Goal: Task Accomplishment & Management: Manage account settings

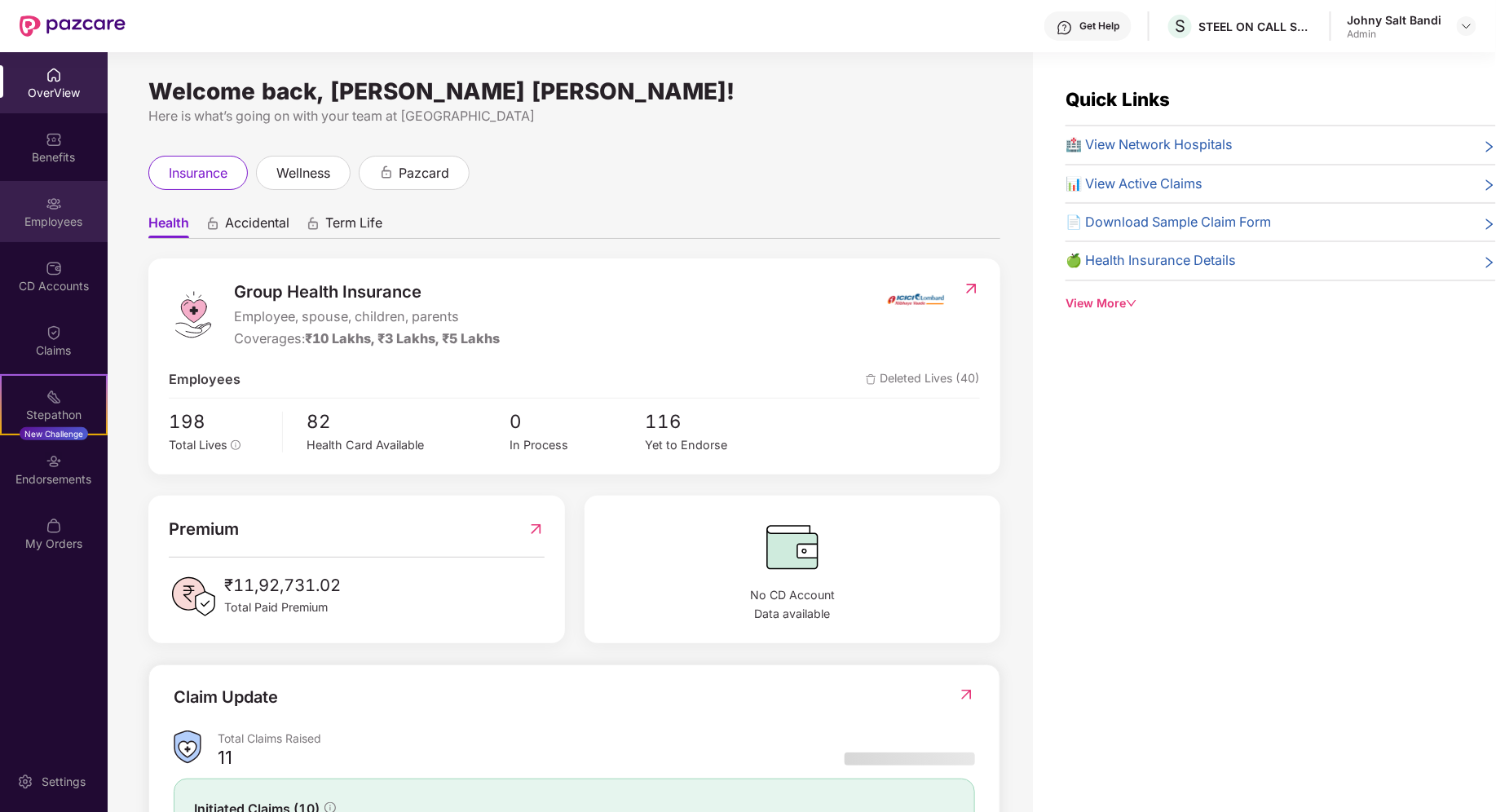
click at [35, 239] on div "Employees" at bounding box center [54, 212] width 107 height 61
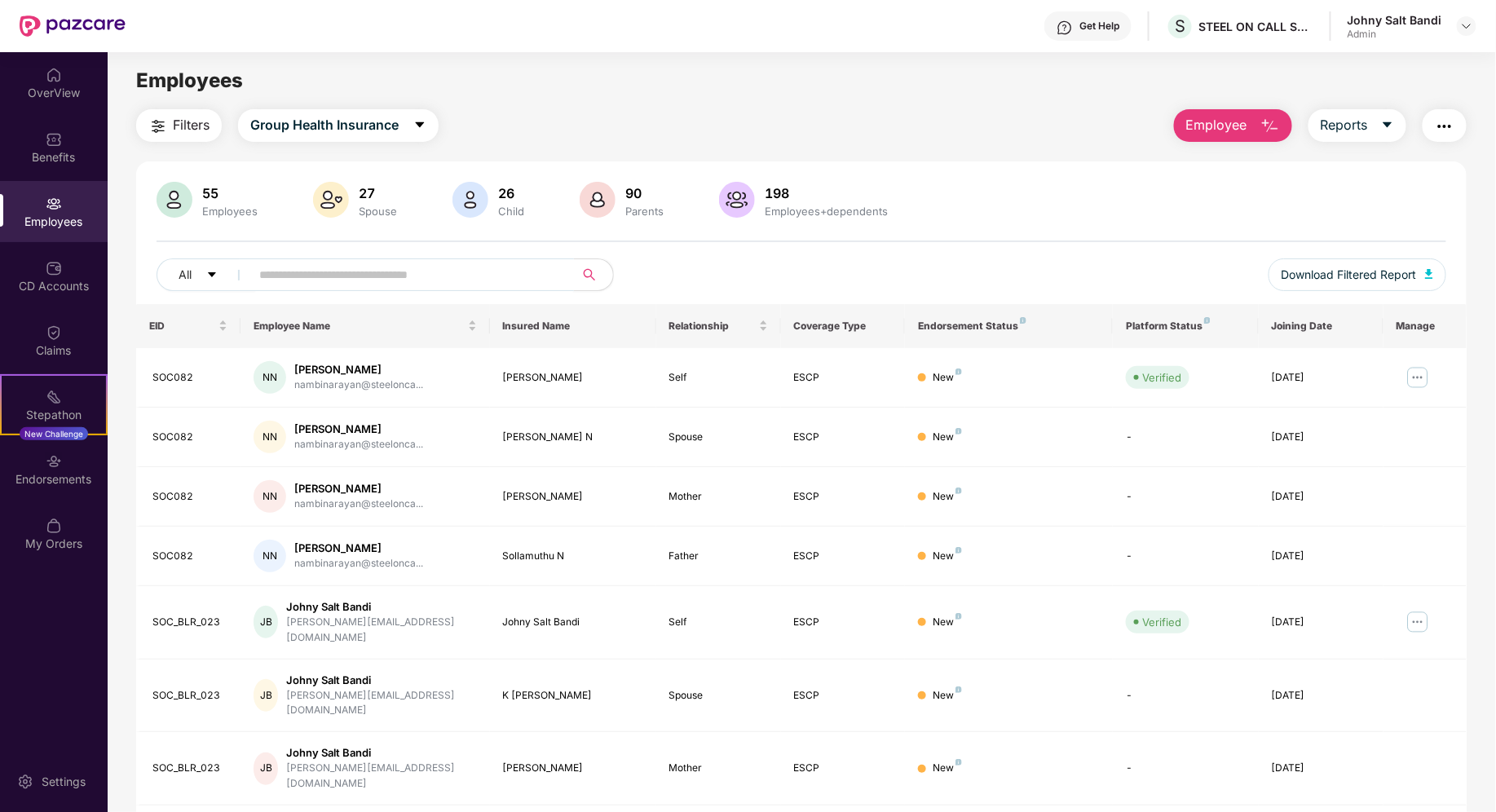
click at [358, 289] on span at bounding box center [407, 274] width 334 height 32
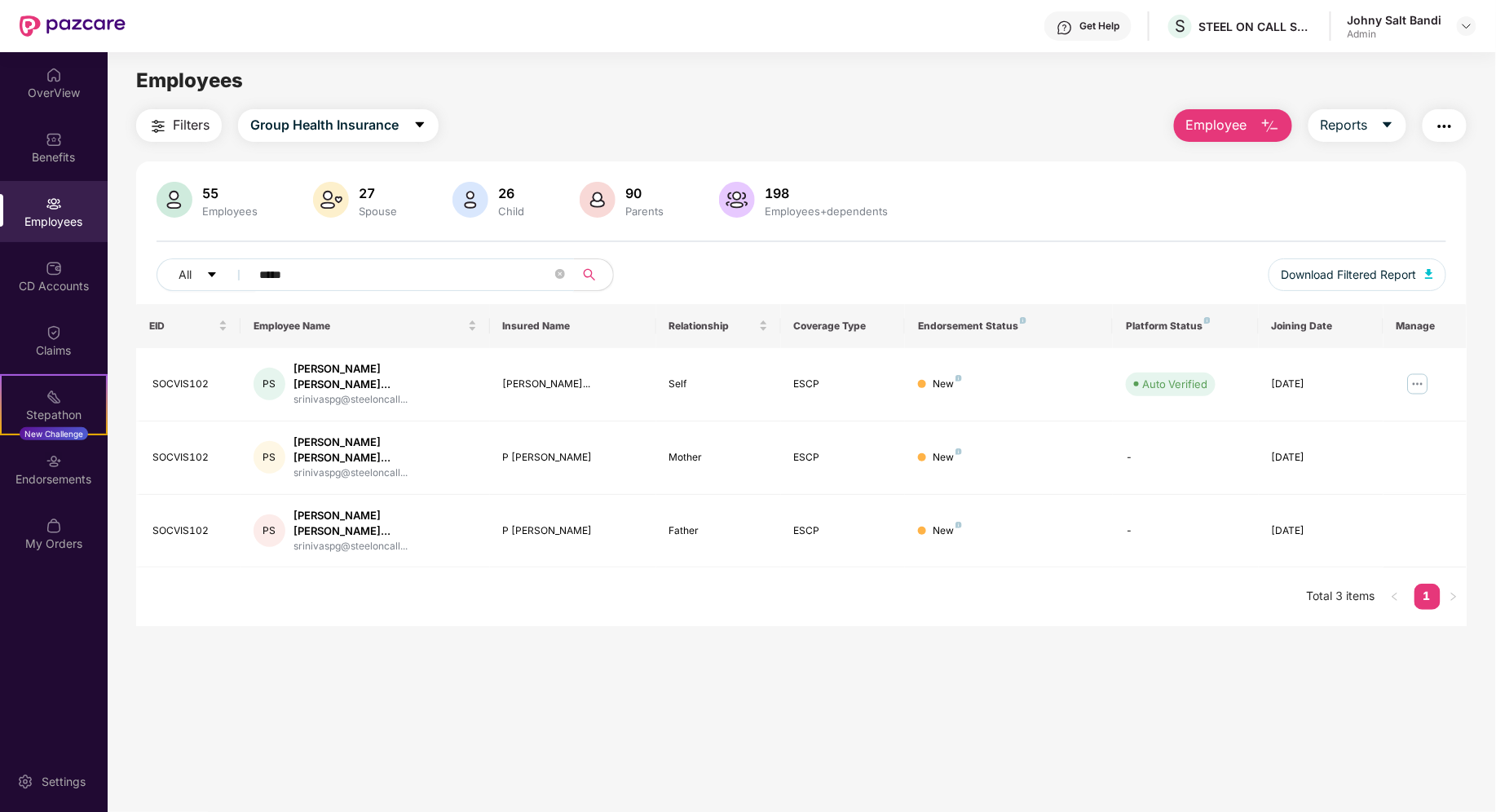
type input "*****"
click at [566, 272] on span "*****" at bounding box center [407, 274] width 334 height 32
click at [560, 273] on icon "close-circle" at bounding box center [560, 273] width 10 height 10
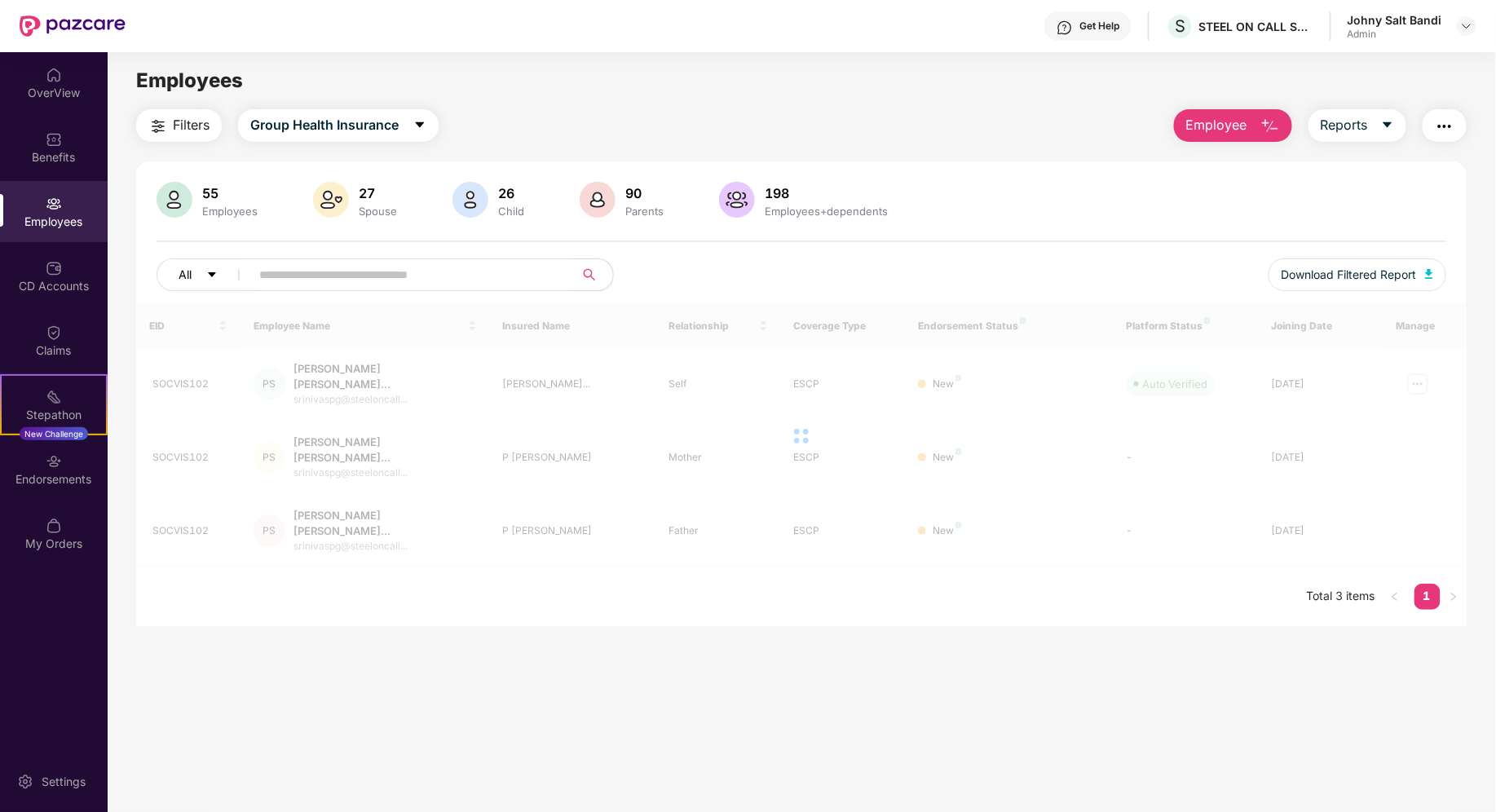
click at [209, 277] on icon "caret-down" at bounding box center [212, 274] width 11 height 11
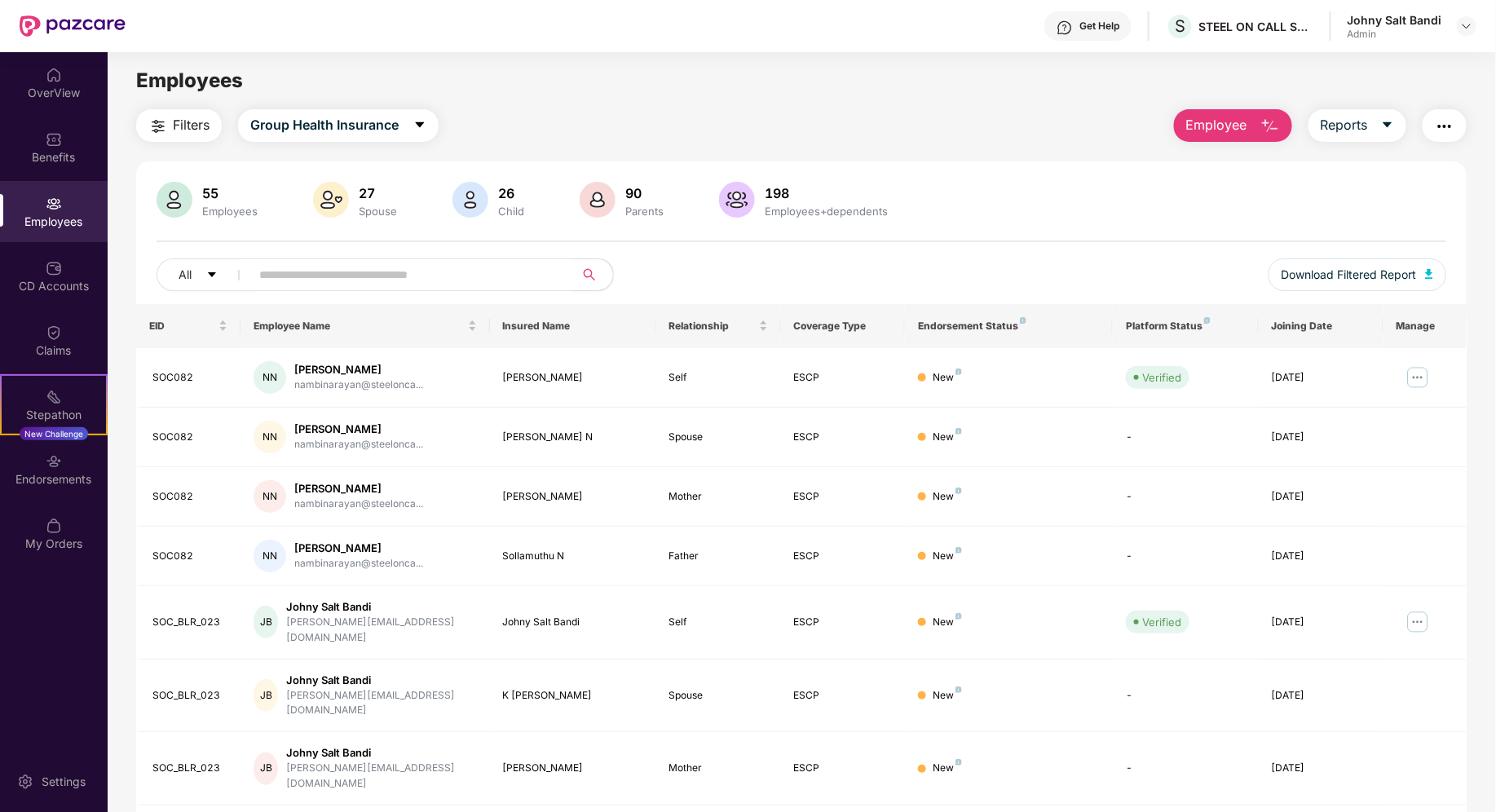
click at [930, 257] on div "55 Employees 27 Spouse 26 Child [DEMOGRAPHIC_DATA] Parents 198 Employees+depend…" at bounding box center [800, 243] width 1330 height 122
click at [1431, 273] on img "button" at bounding box center [1429, 273] width 8 height 10
click at [322, 274] on div "Click to sort ascending" at bounding box center [363, 288] width 135 height 28
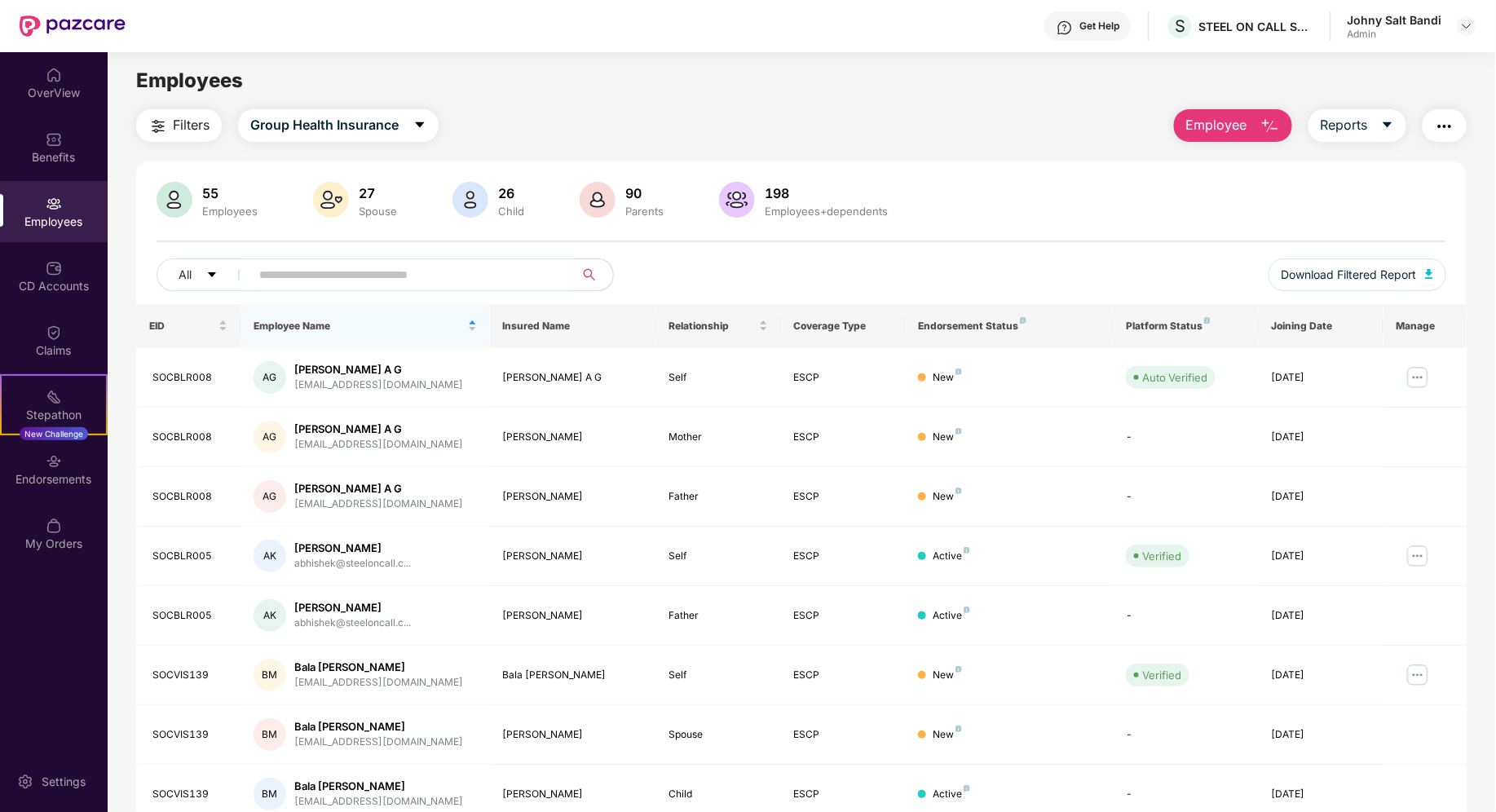
click at [346, 269] on input "text" at bounding box center [406, 274] width 293 height 24
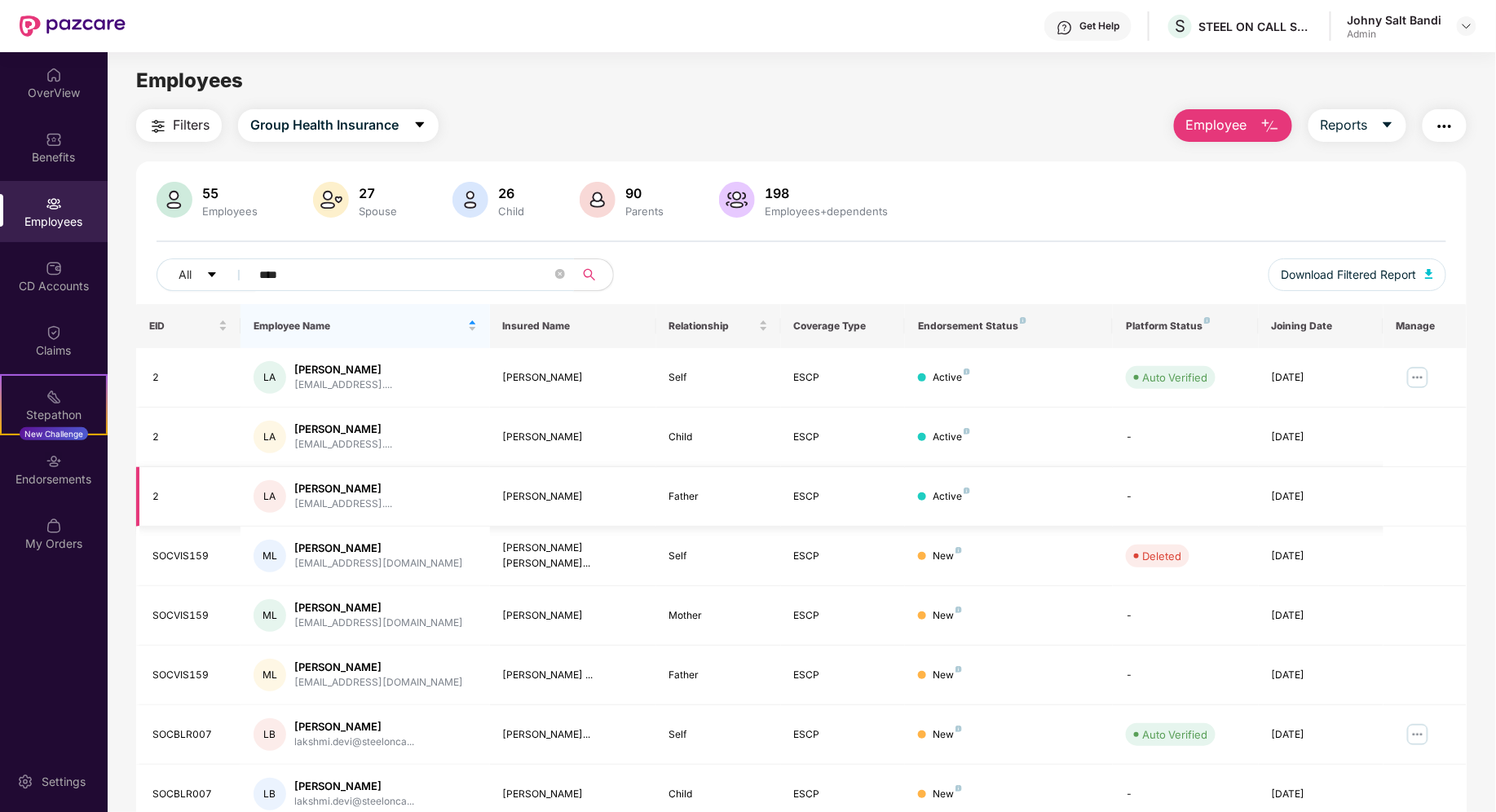
scroll to position [67, 0]
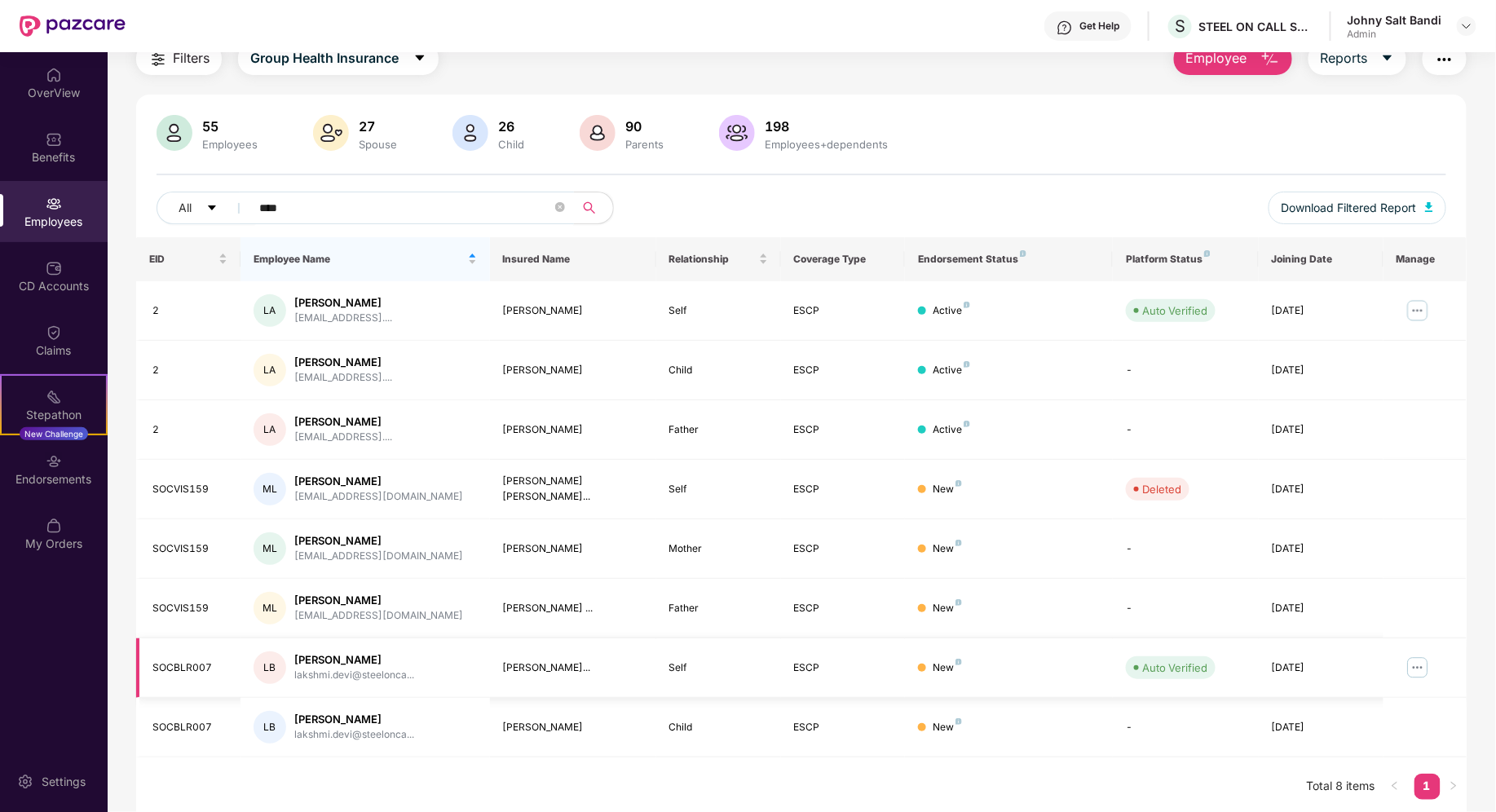
click at [393, 657] on div "[PERSON_NAME]" at bounding box center [355, 660] width 120 height 16
click at [379, 211] on input "****" at bounding box center [406, 208] width 293 height 24
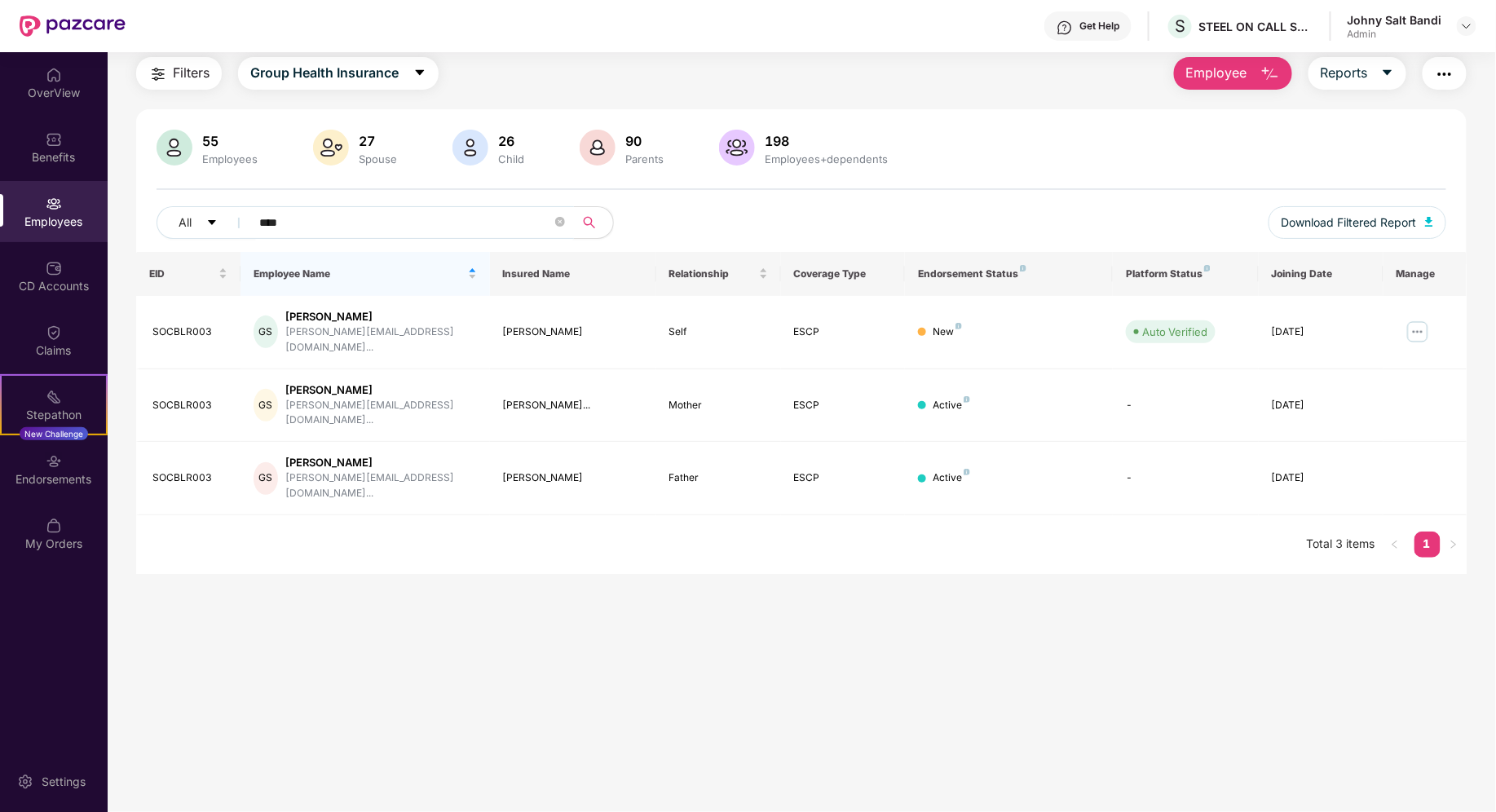
scroll to position [52, 0]
click at [406, 223] on input "****" at bounding box center [406, 224] width 293 height 24
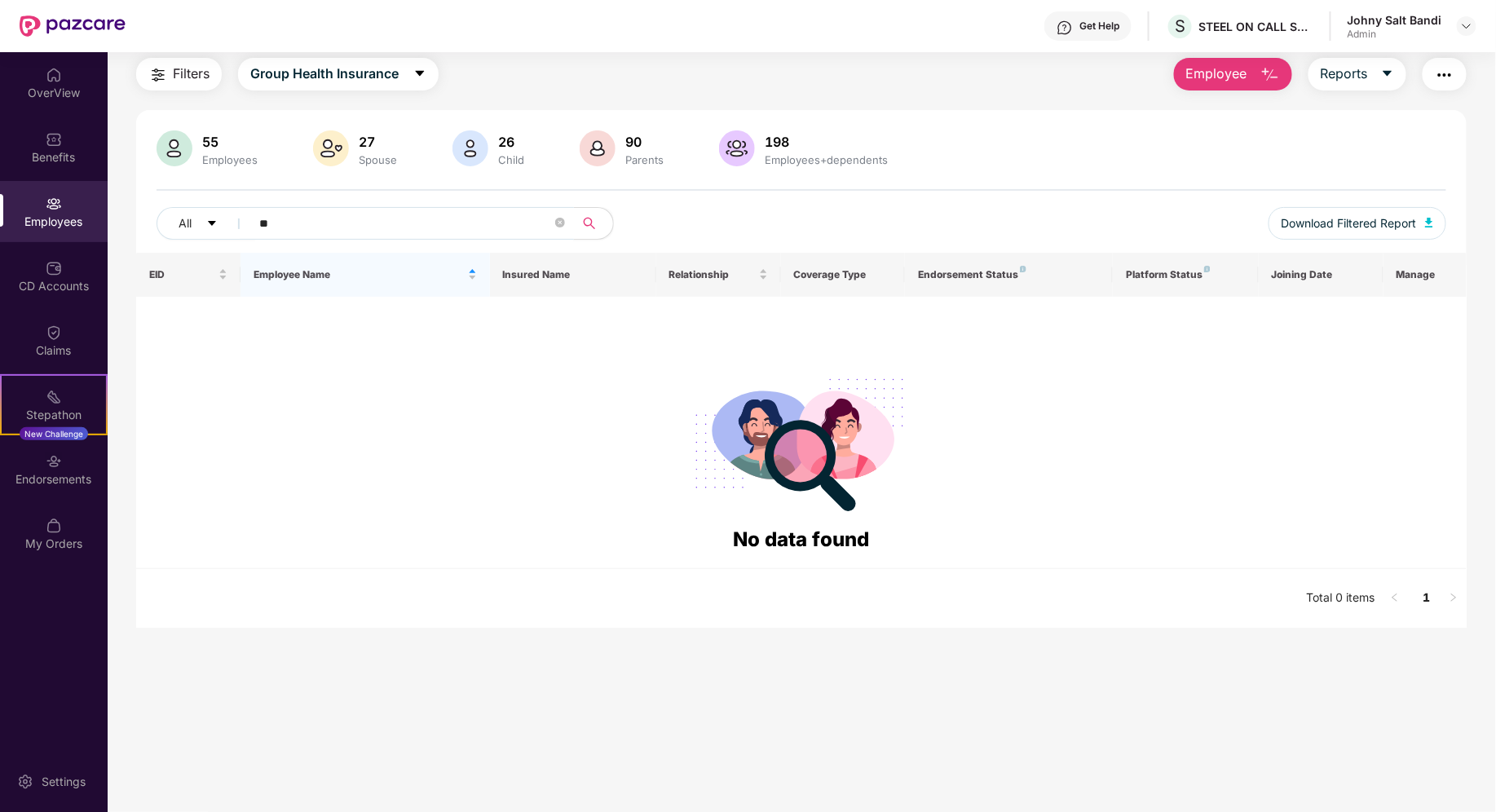
type input "*"
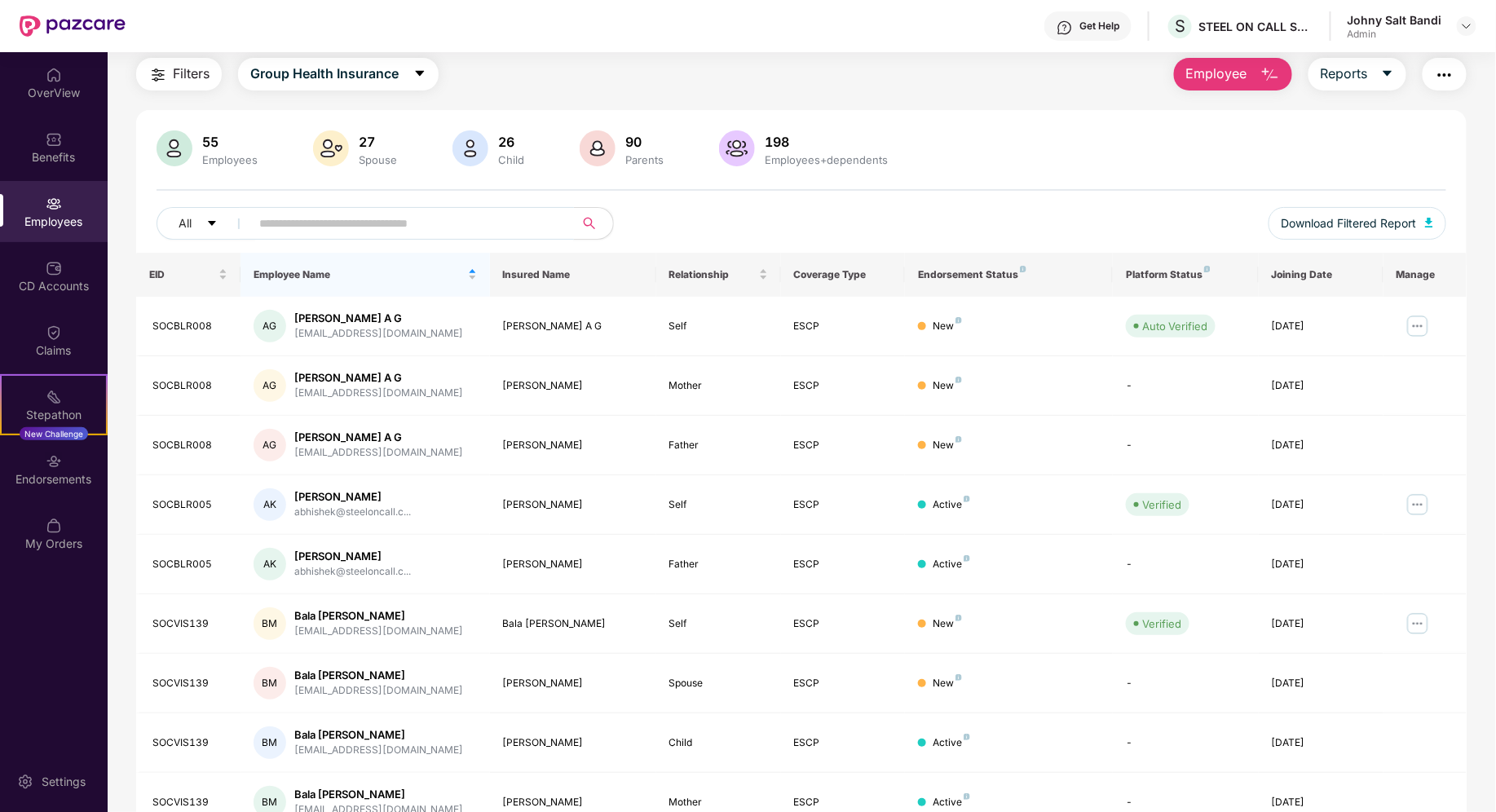
scroll to position [67, 0]
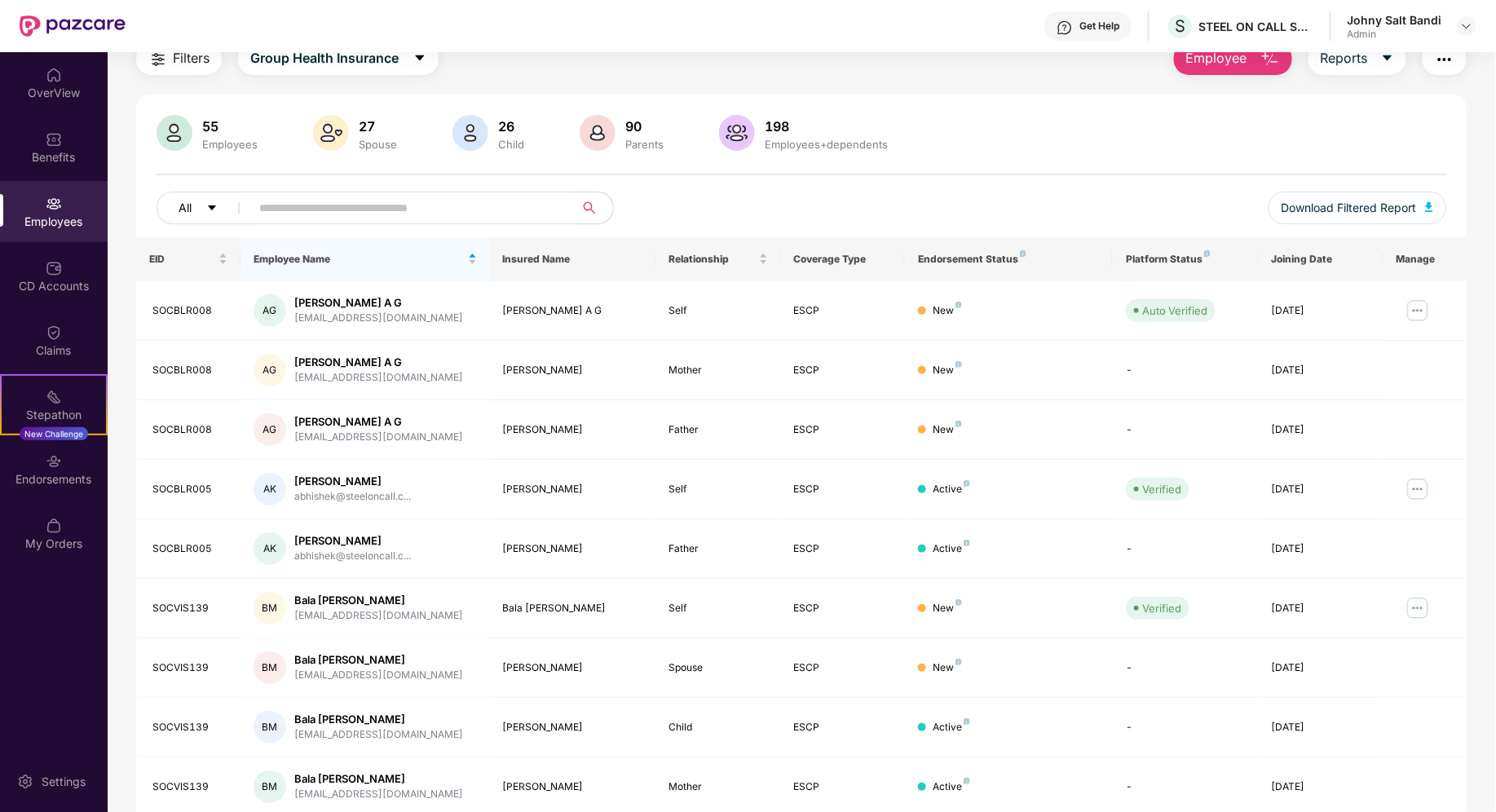
click at [208, 212] on span "caret-down" at bounding box center [212, 209] width 11 height 13
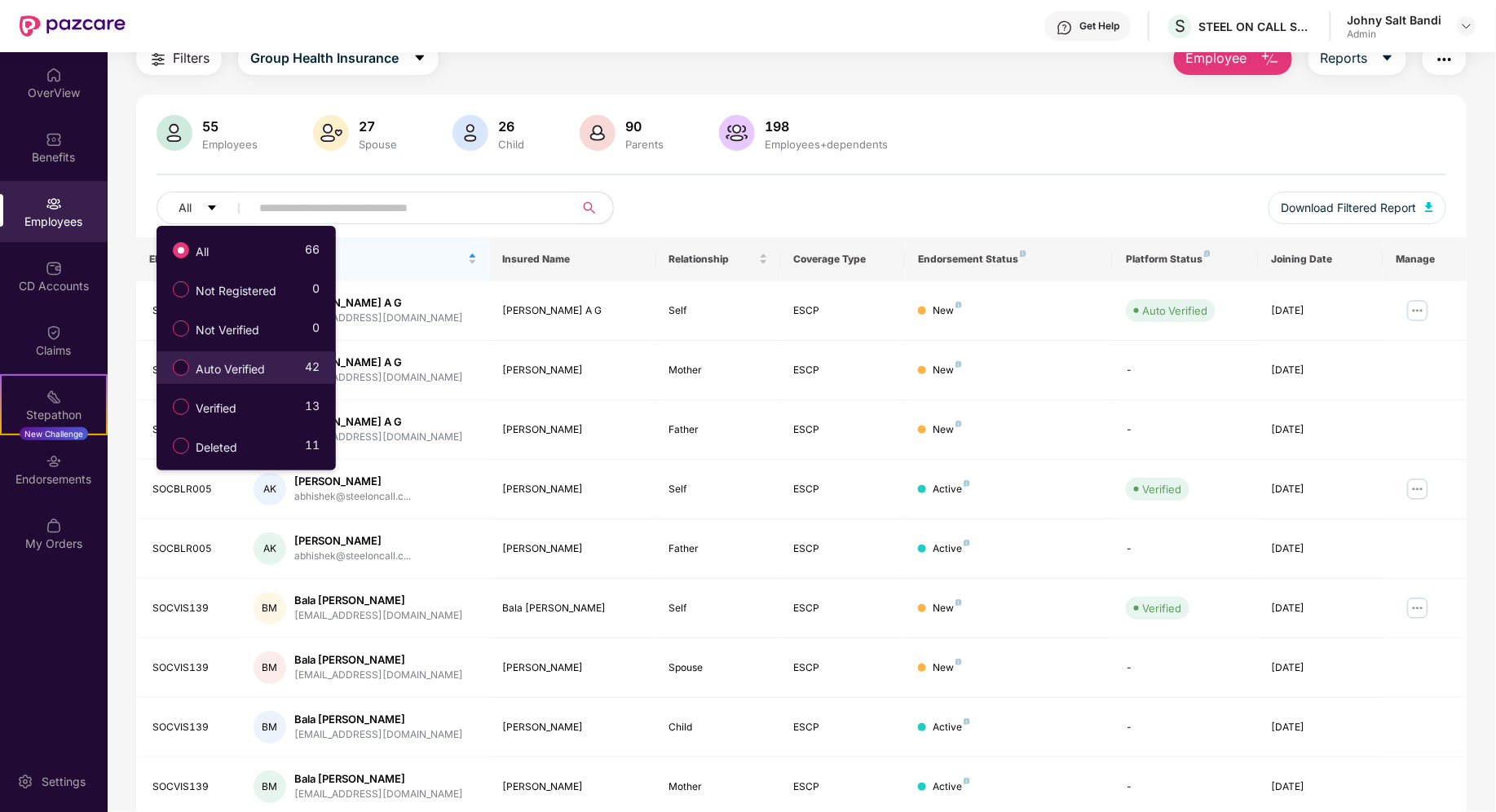
click at [244, 351] on li "Auto Verified 42" at bounding box center [246, 367] width 179 height 32
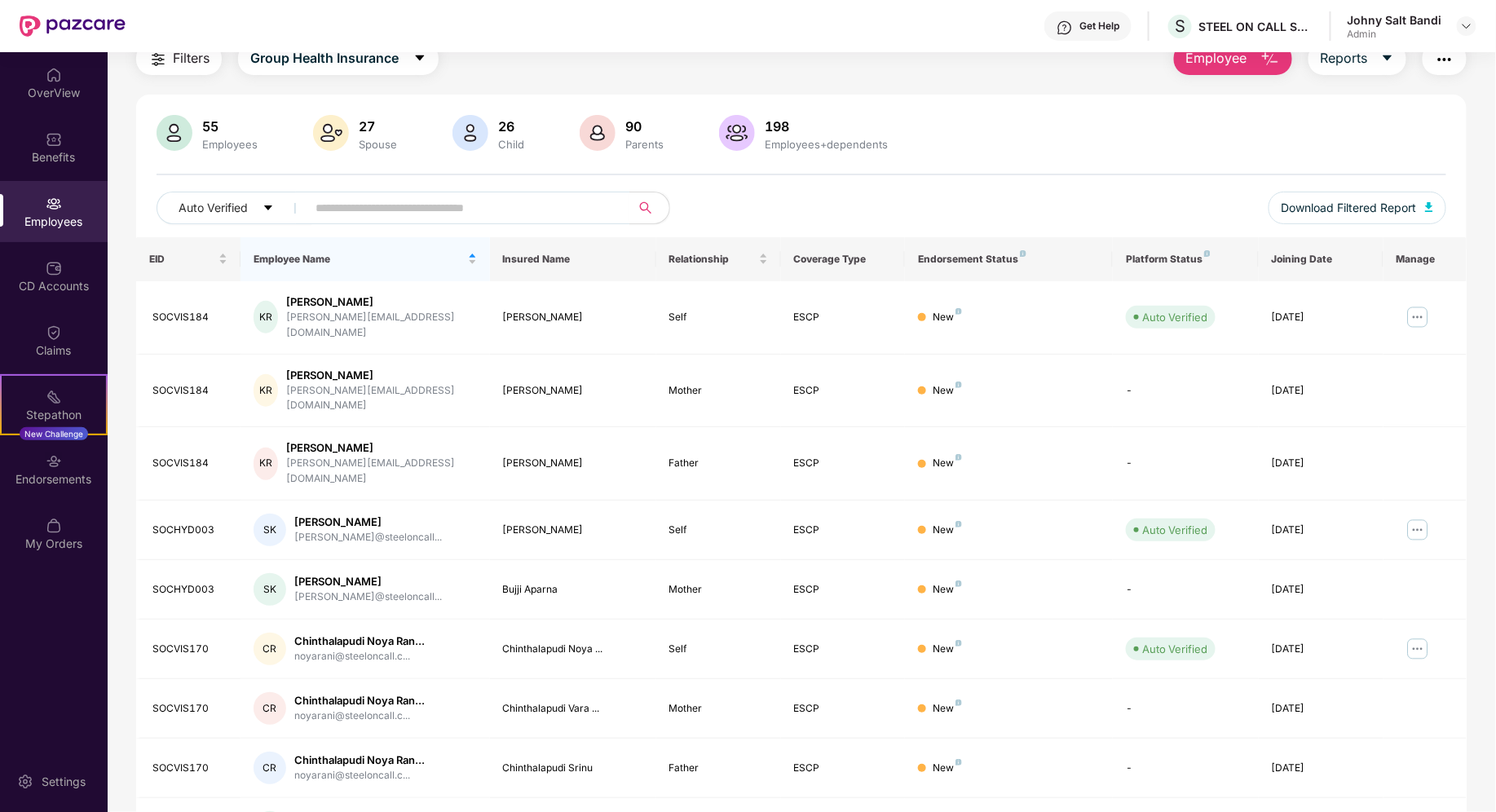
scroll to position [186, 0]
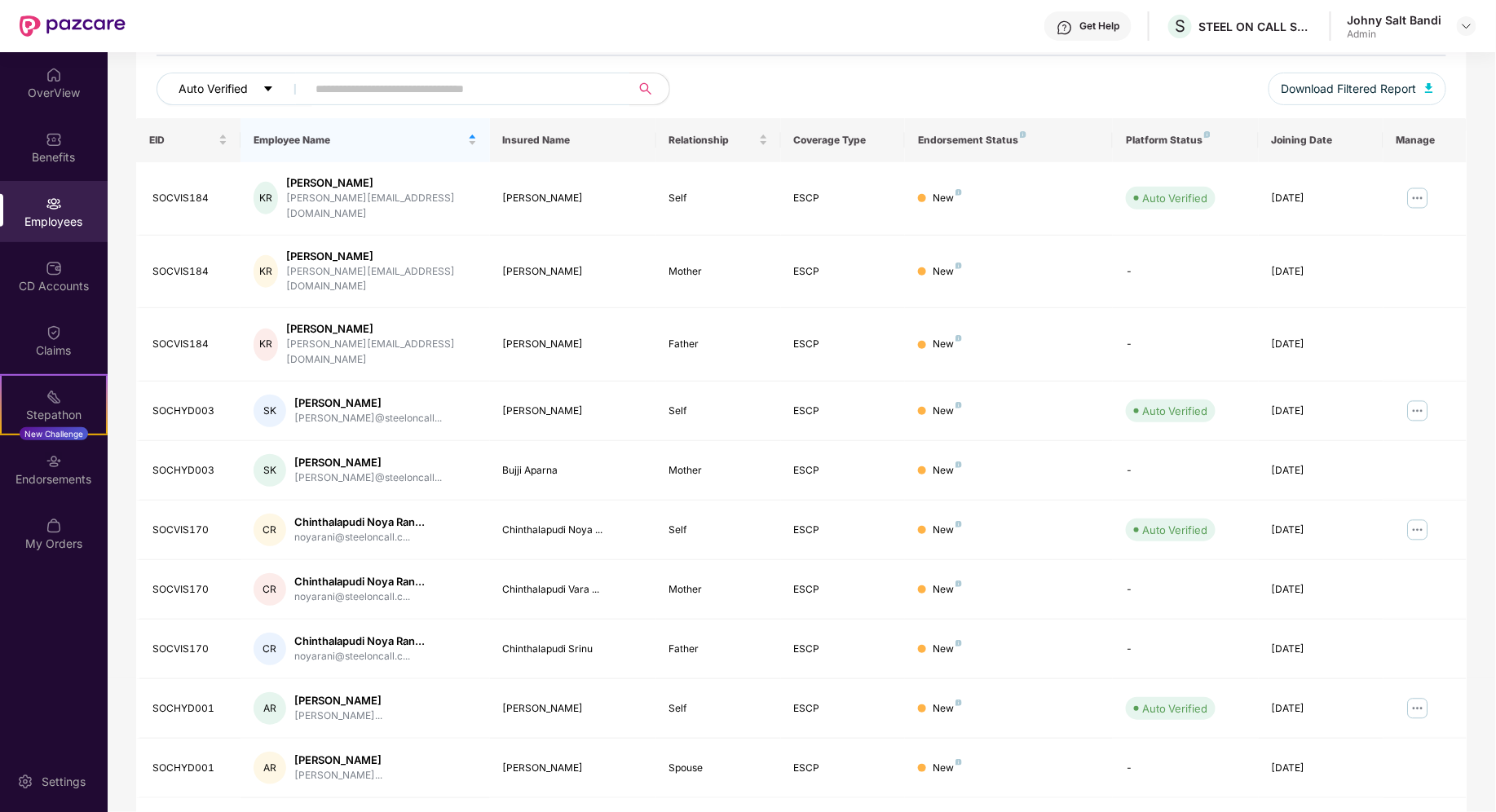
click at [218, 84] on span "Auto Verified" at bounding box center [213, 88] width 69 height 18
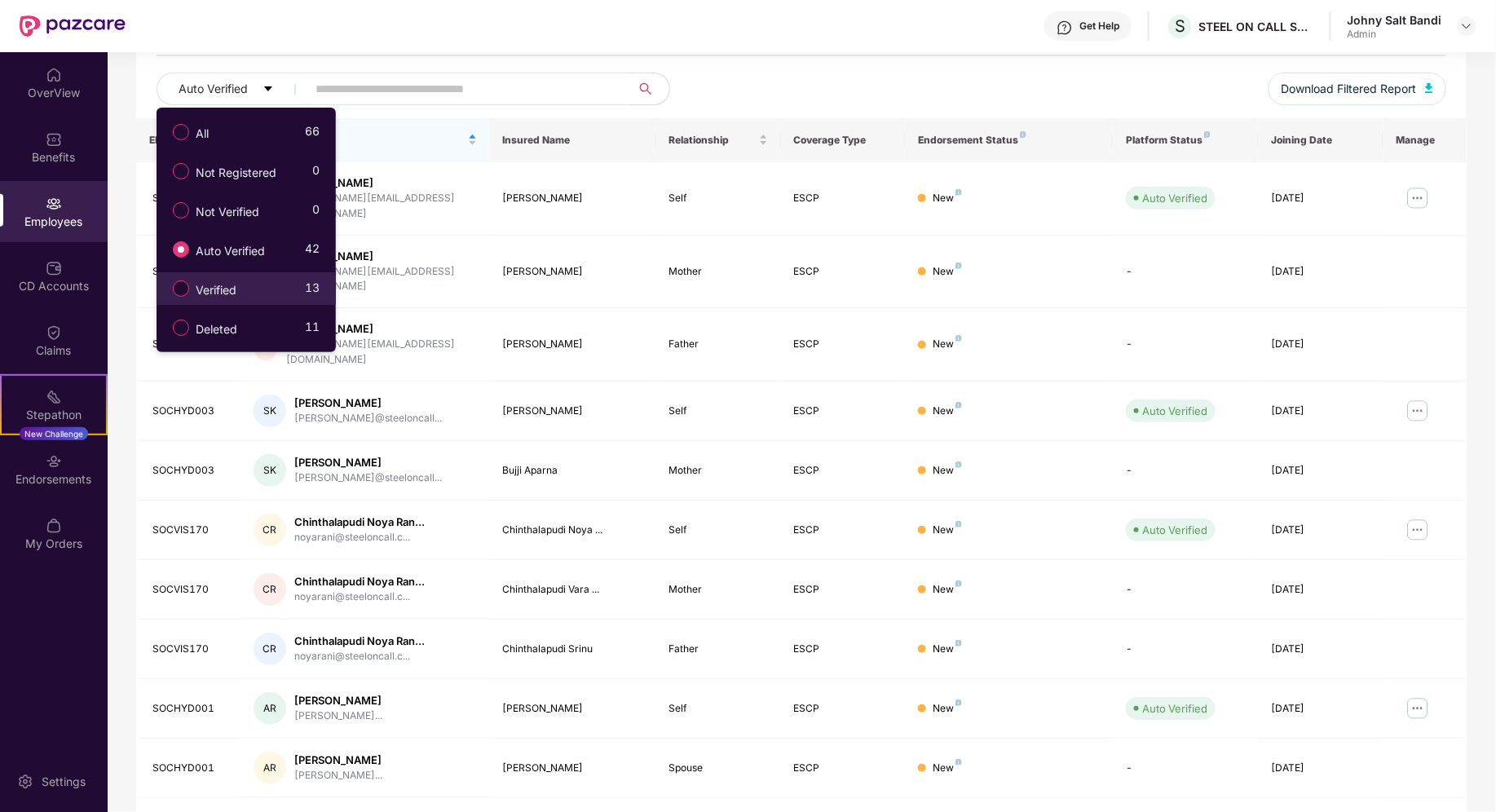
click at [211, 293] on span "Verified" at bounding box center [216, 289] width 54 height 18
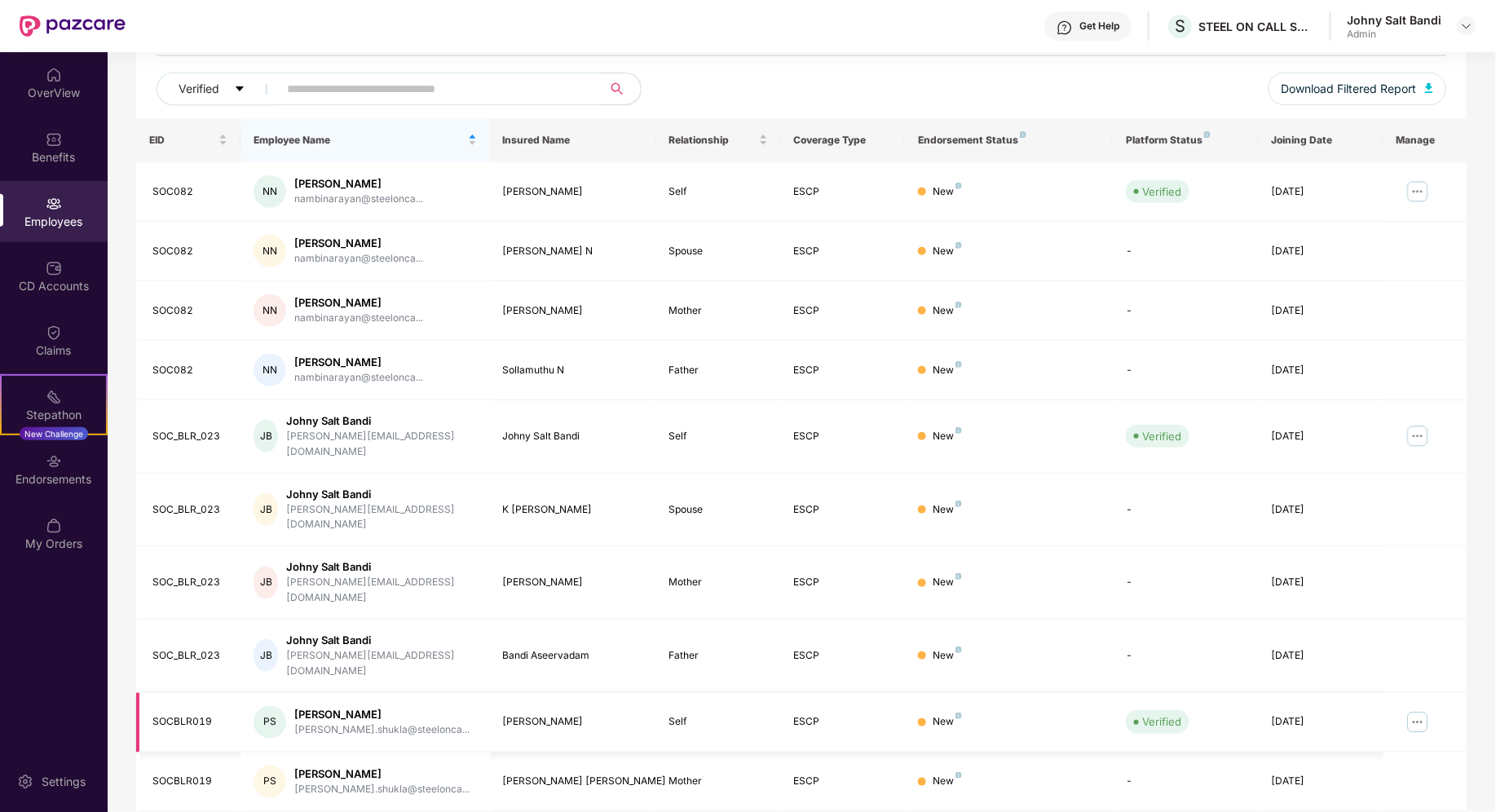
click at [315, 707] on div "[PERSON_NAME]" at bounding box center [383, 714] width 176 height 16
click at [1420, 709] on img at bounding box center [1417, 722] width 26 height 26
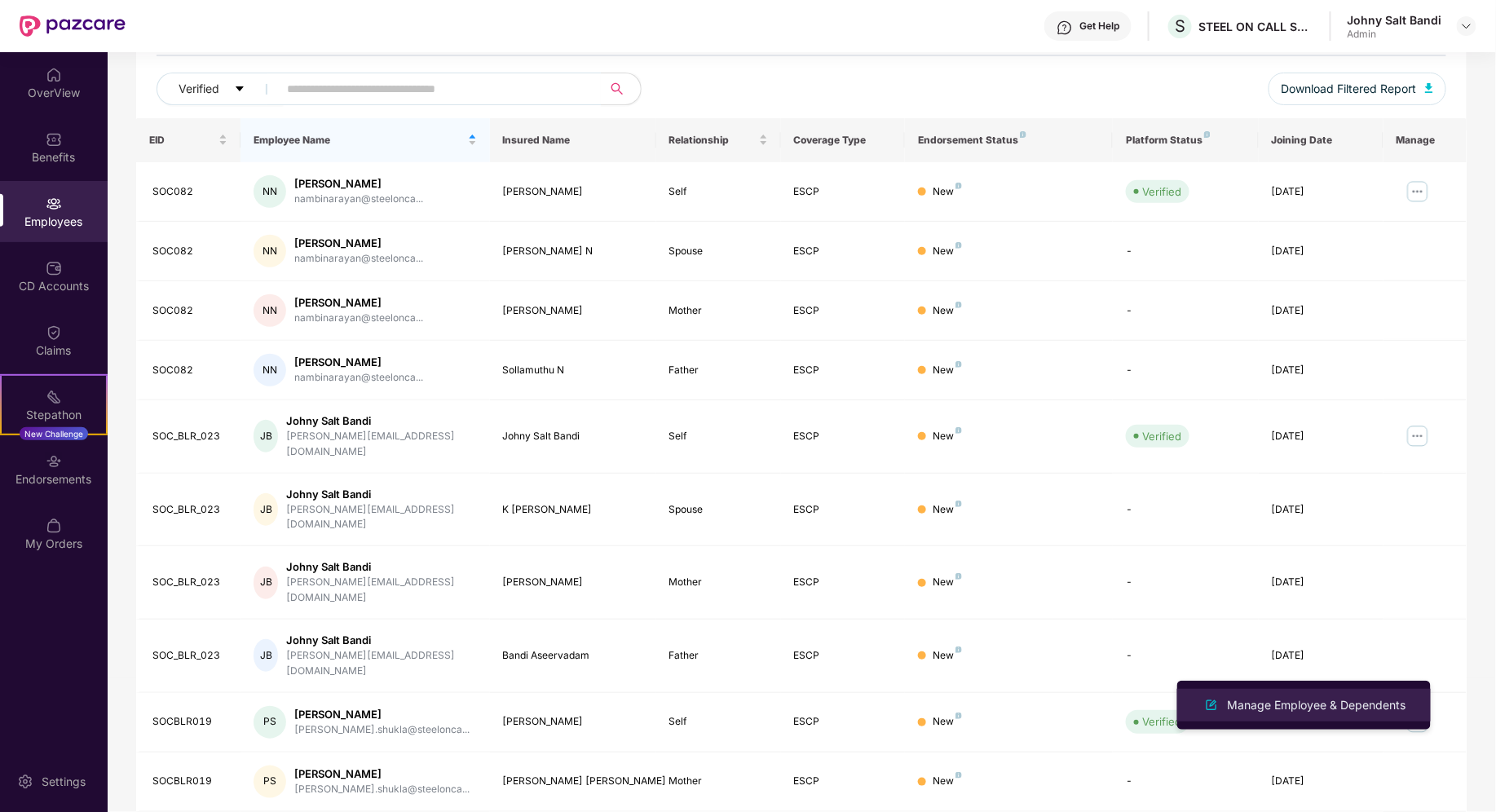
click at [1343, 697] on div "Manage Employee & Dependents" at bounding box center [1317, 705] width 185 height 18
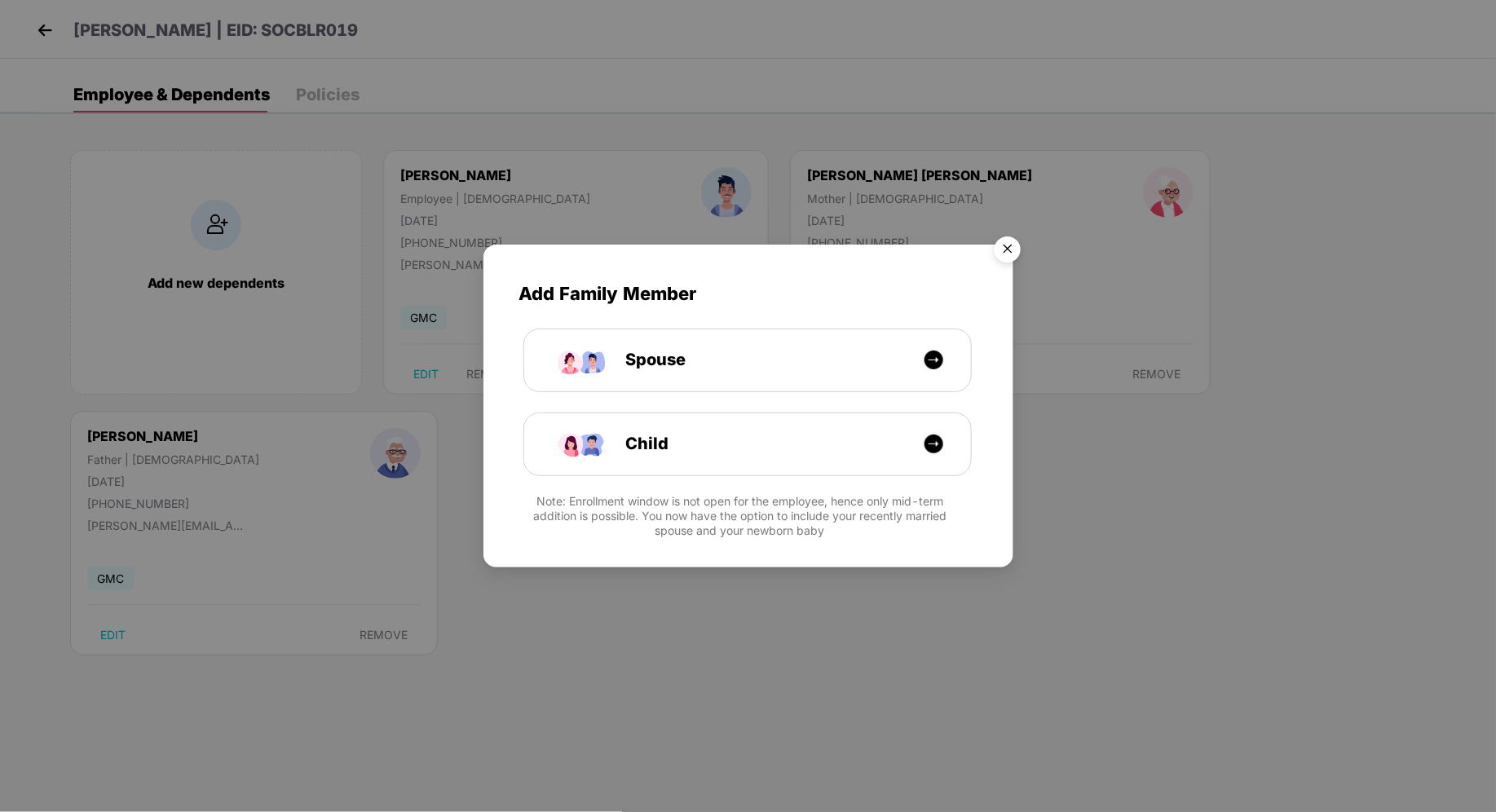
click at [1011, 248] on img "Close" at bounding box center [1007, 251] width 45 height 45
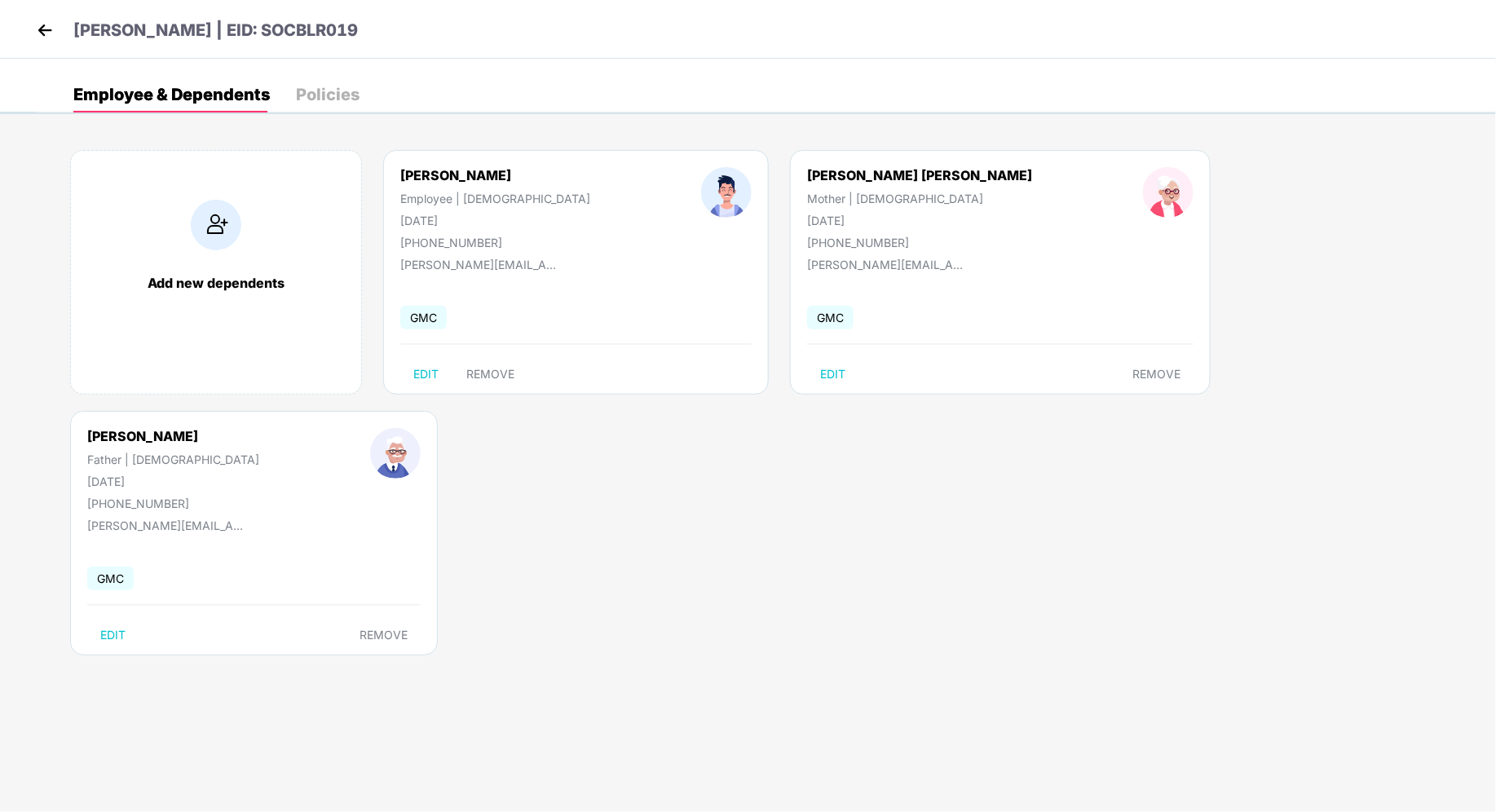
click at [29, 30] on div "[PERSON_NAME] | EID: SOCBLR019" at bounding box center [748, 30] width 1496 height 59
click at [309, 105] on div "Policies" at bounding box center [327, 94] width 64 height 36
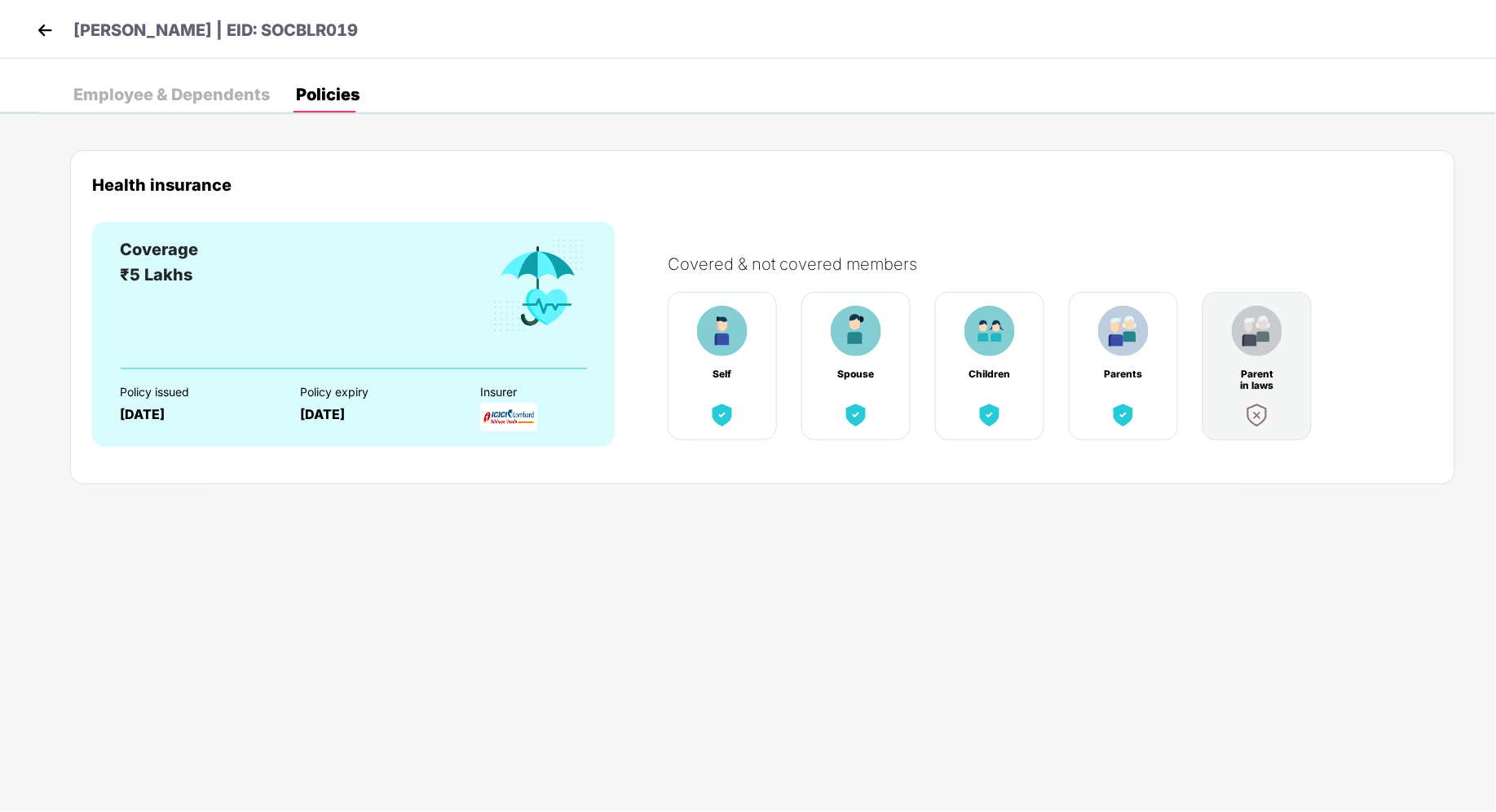
click at [367, 335] on div "Coverage ₹5 Lakhs" at bounding box center [354, 302] width 468 height 130
click at [36, 31] on img at bounding box center [44, 30] width 24 height 24
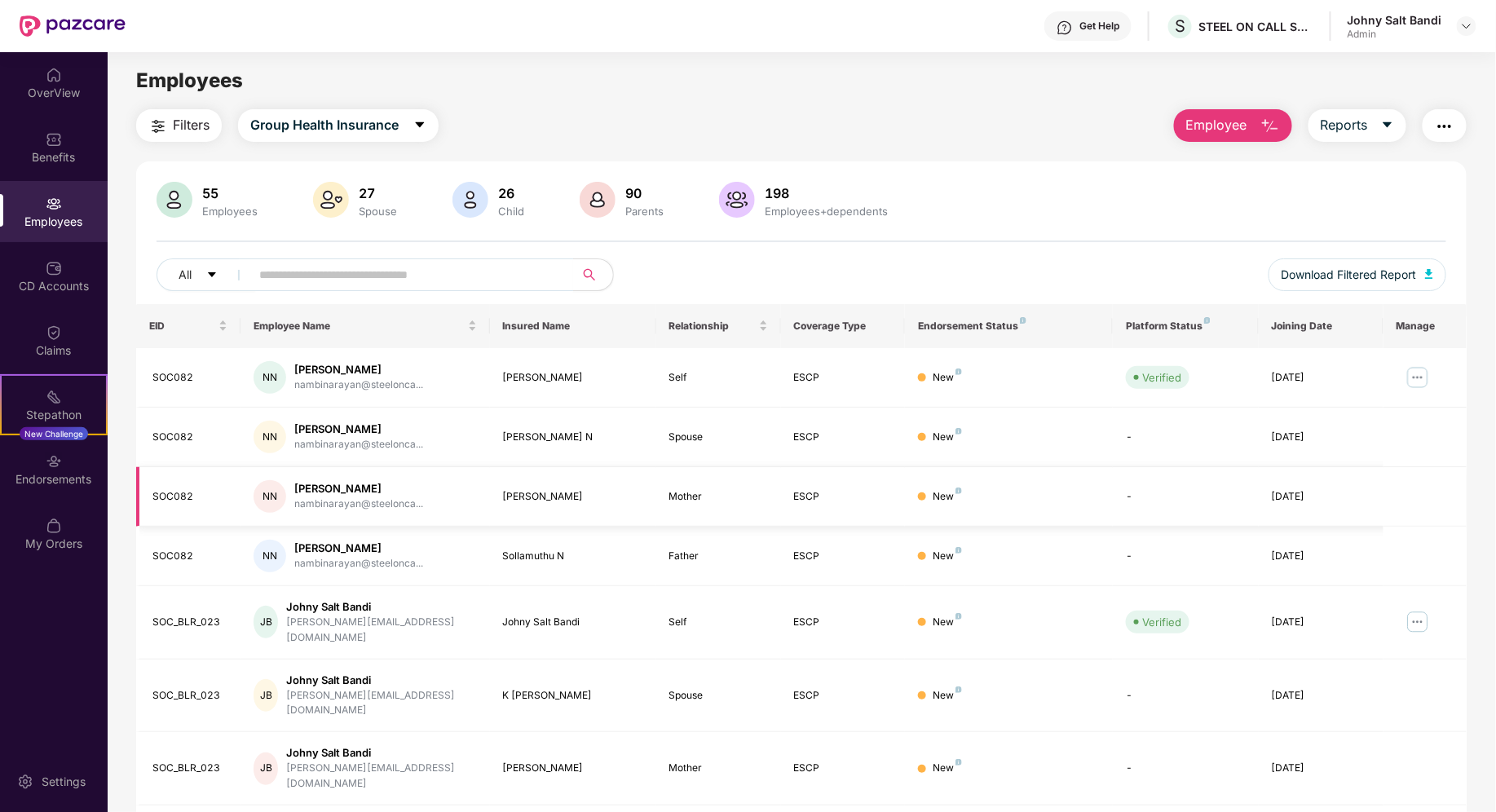
scroll to position [186, 0]
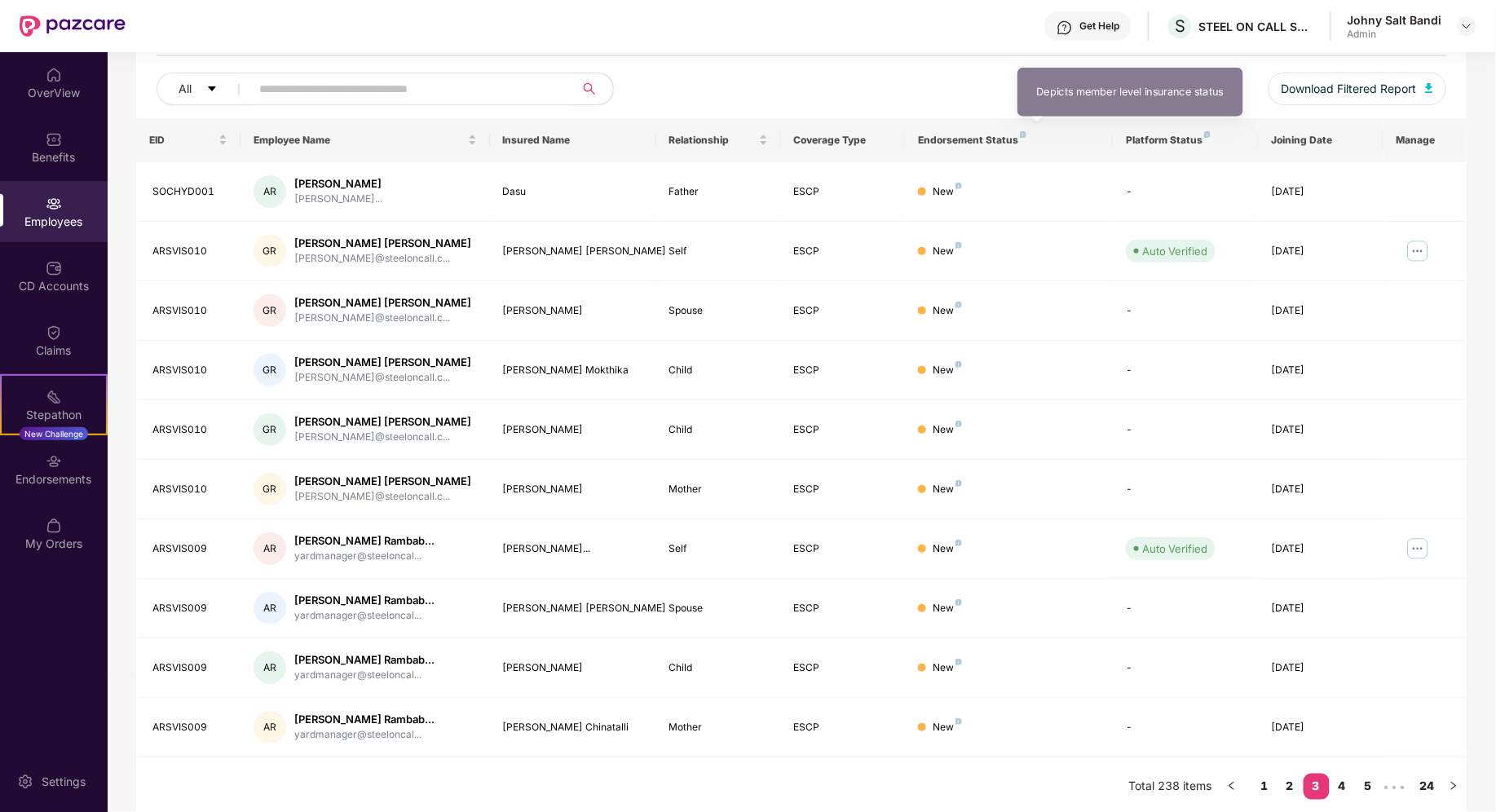
click at [1020, 134] on img at bounding box center [1023, 134] width 6 height 6
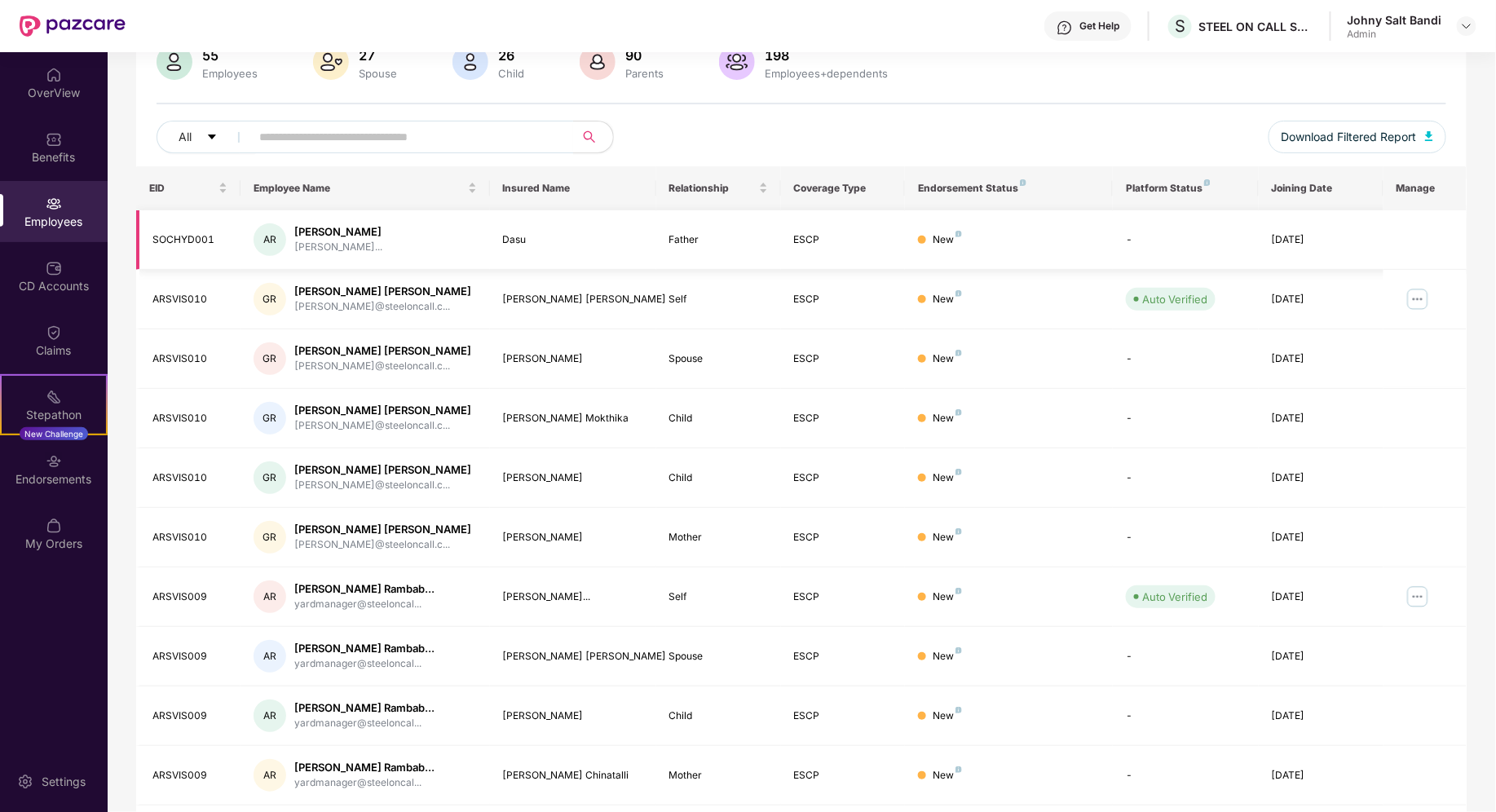
scroll to position [0, 0]
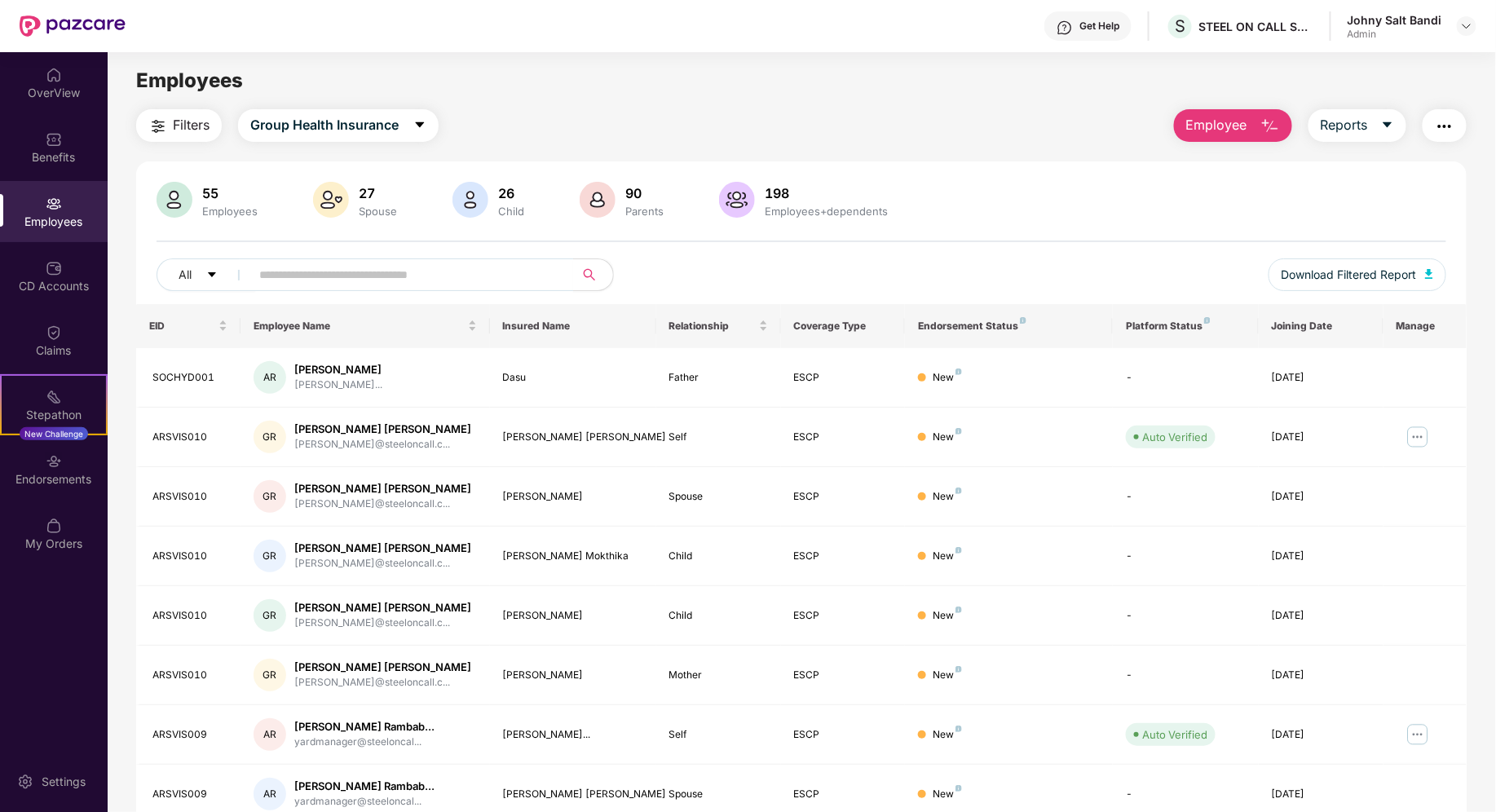
click at [1092, 30] on div "Get Help" at bounding box center [1099, 26] width 40 height 13
click at [642, 81] on div "Employees" at bounding box center [801, 81] width 1388 height 31
drag, startPoint x: 236, startPoint y: 198, endPoint x: 176, endPoint y: 198, distance: 60.0
click at [176, 198] on div "55 Employees" at bounding box center [209, 201] width 111 height 39
